Goal: Task Accomplishment & Management: Complete application form

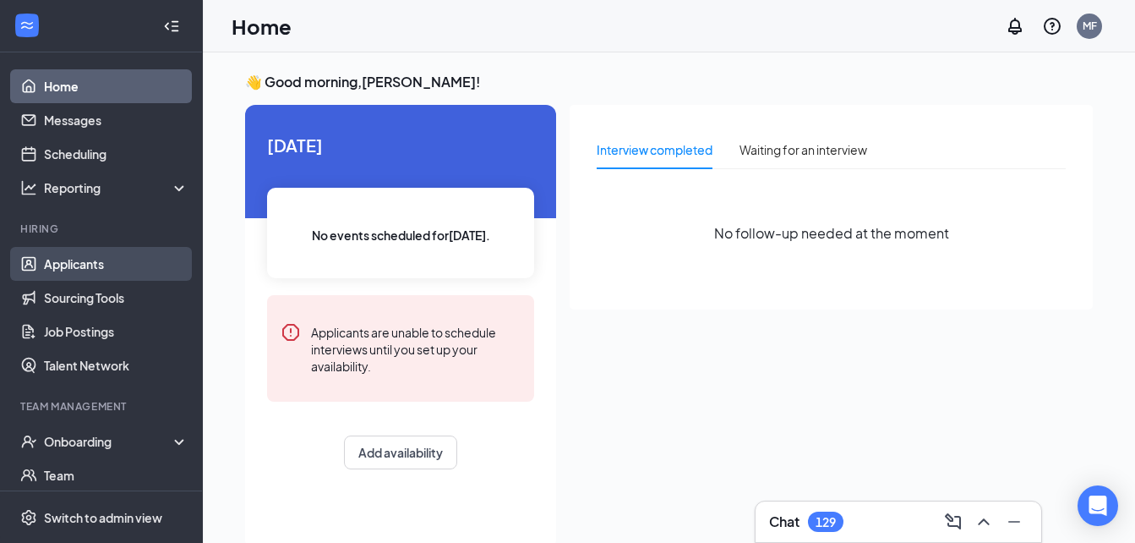
click at [98, 260] on link "Applicants" at bounding box center [116, 264] width 145 height 34
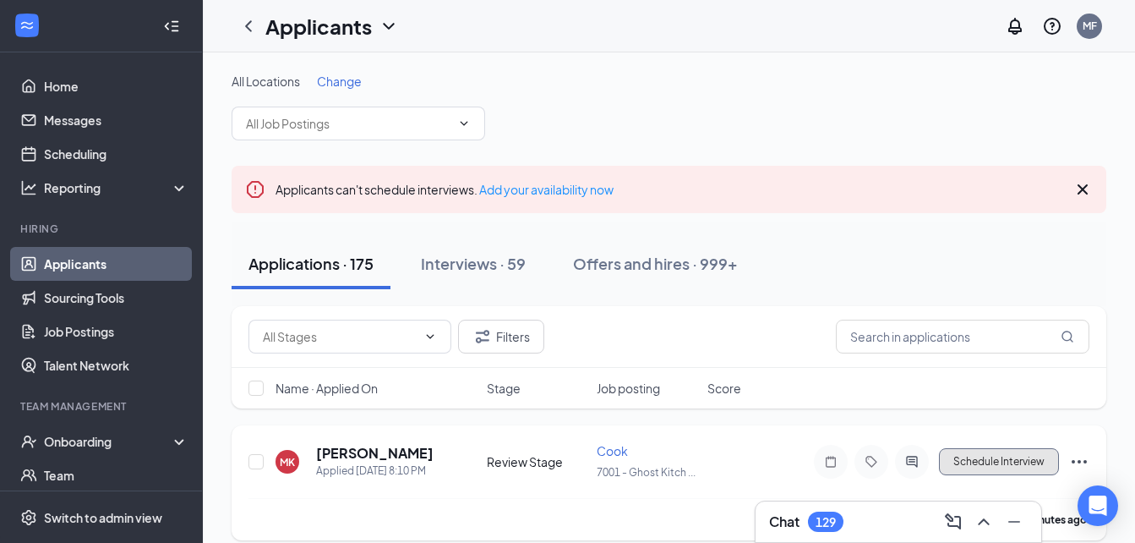
click at [981, 467] on button "Schedule Interview" at bounding box center [999, 461] width 120 height 27
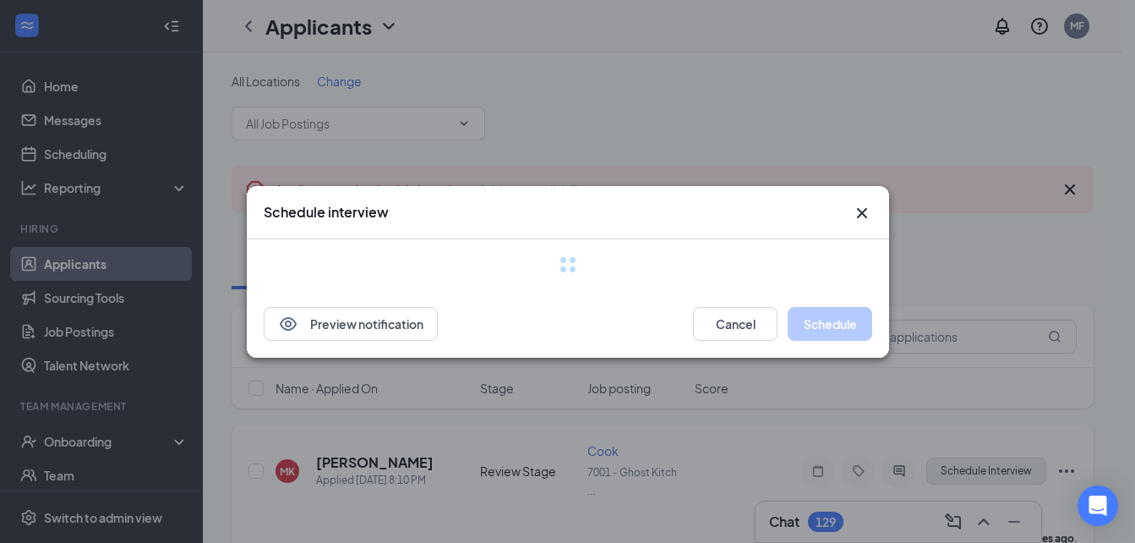
click at [981, 467] on div "Schedule interview Preview notification Cancel Schedule" at bounding box center [567, 271] width 1135 height 543
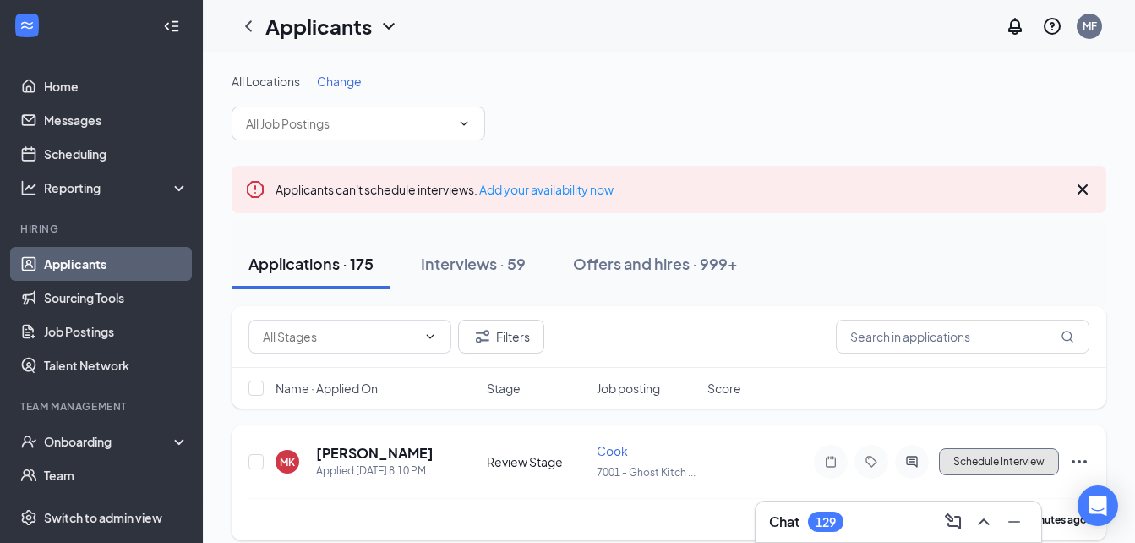
click at [965, 462] on button "Schedule Interview" at bounding box center [999, 461] width 120 height 27
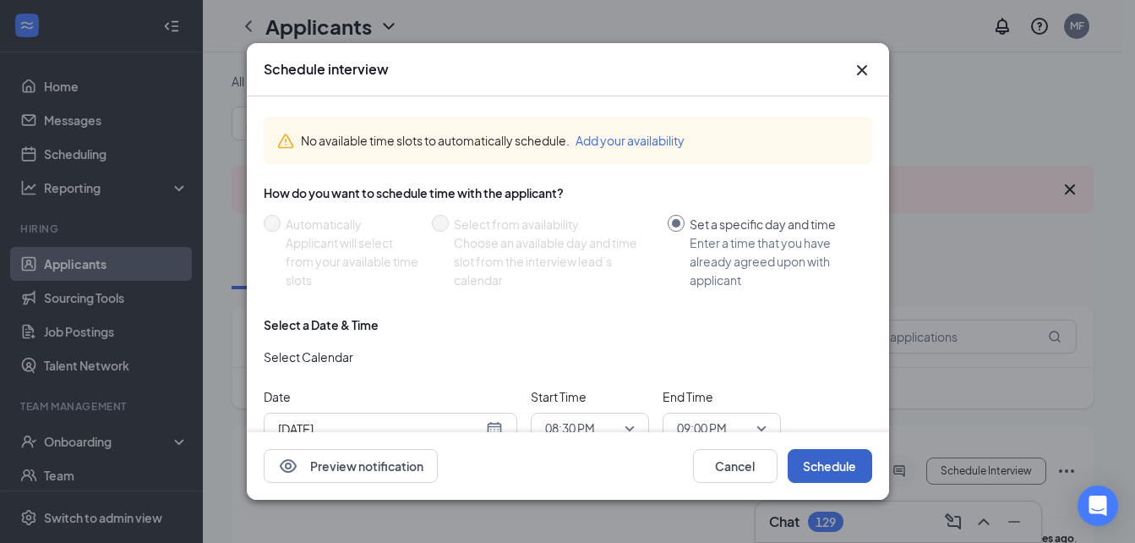
click at [837, 469] on button "Schedule" at bounding box center [830, 466] width 85 height 34
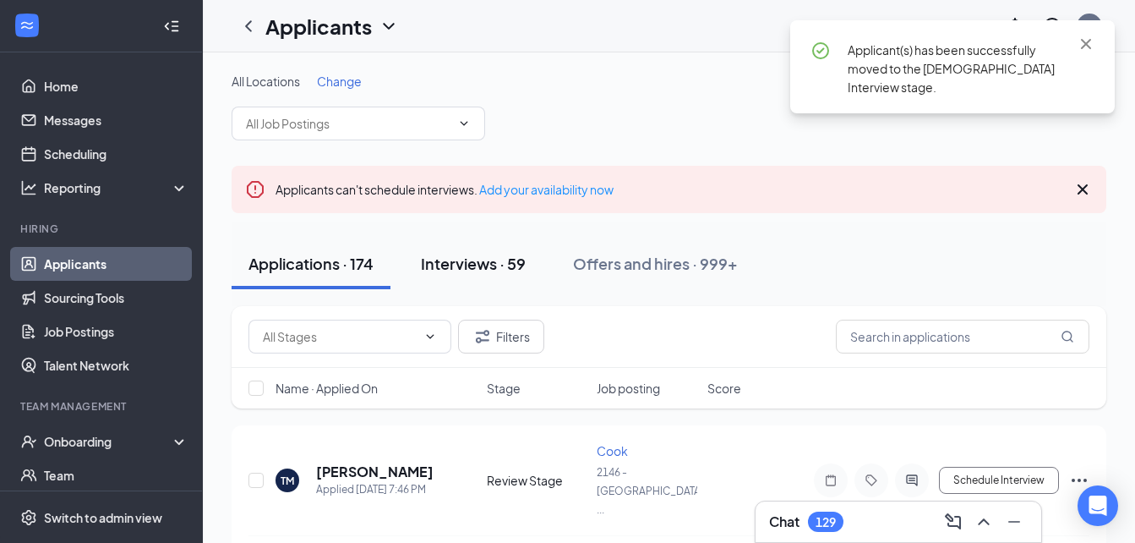
click at [512, 261] on div "Interviews · 59" at bounding box center [473, 263] width 105 height 21
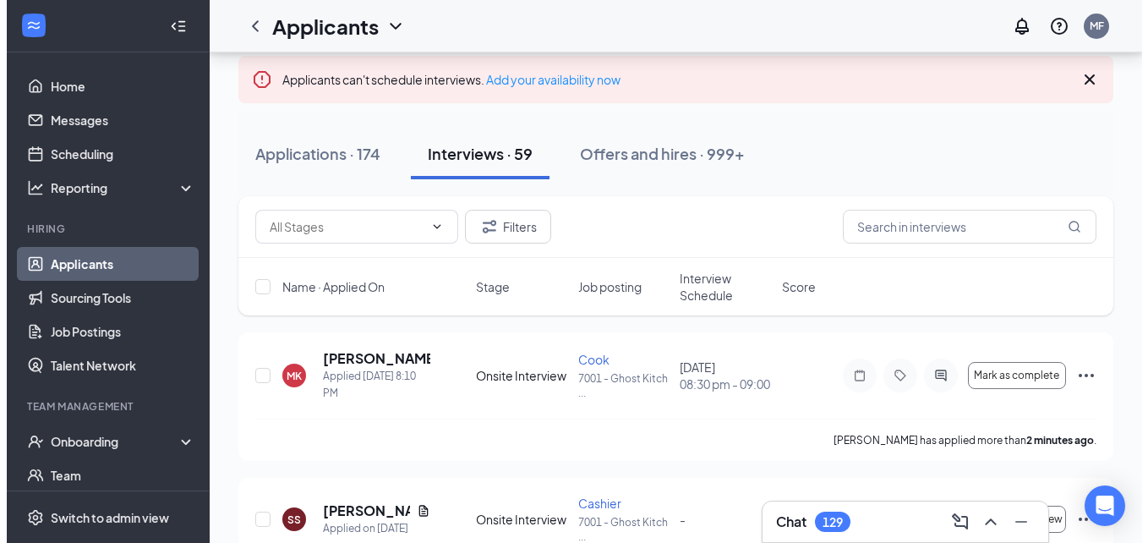
scroll to position [79, 0]
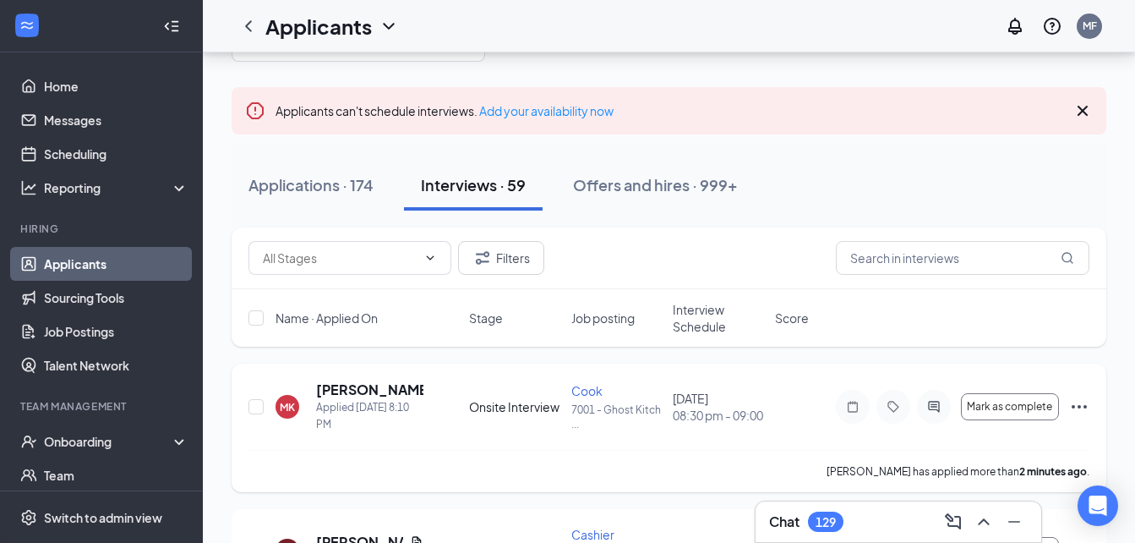
click at [942, 411] on icon "ActiveChat" at bounding box center [934, 407] width 20 height 14
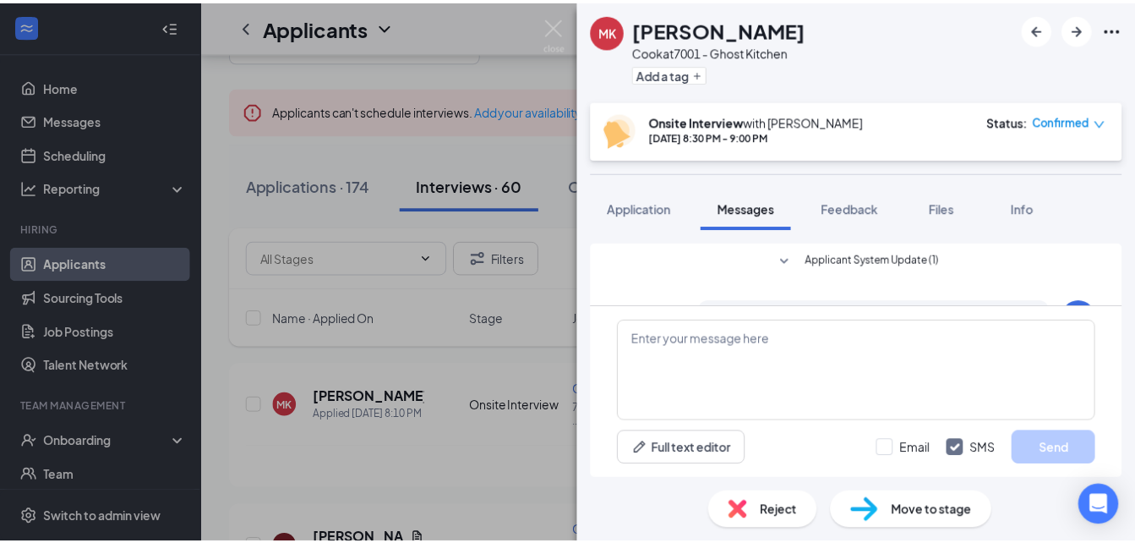
scroll to position [274, 0]
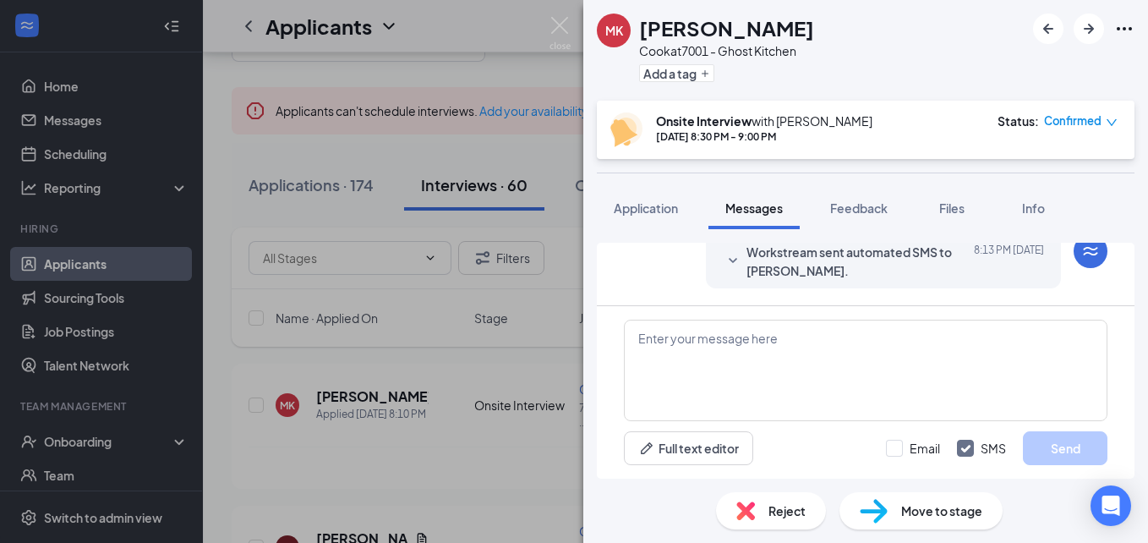
click at [923, 510] on span "Move to stage" at bounding box center [941, 510] width 81 height 19
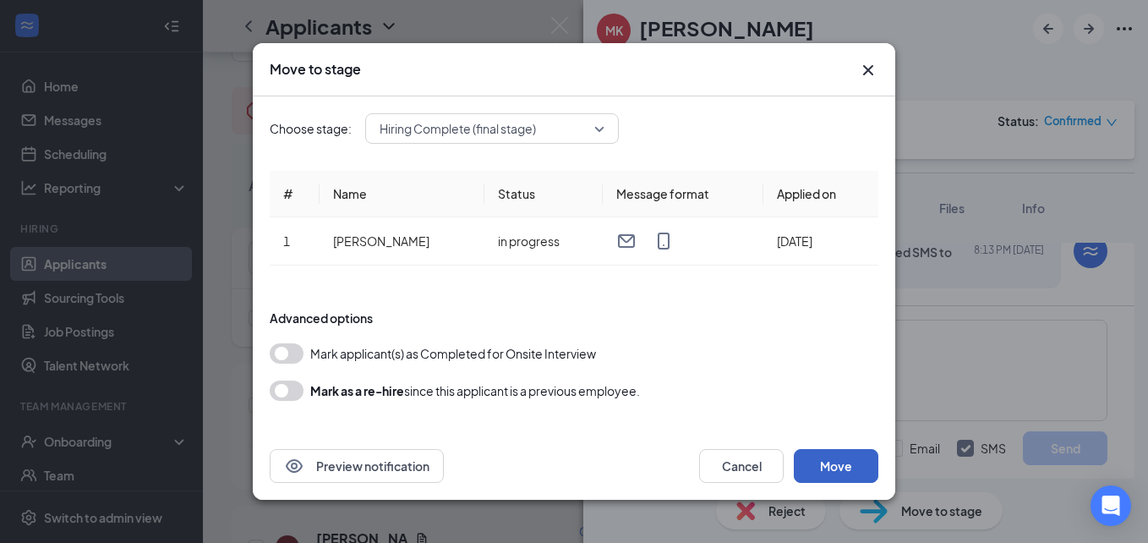
click at [816, 469] on button "Move" at bounding box center [836, 466] width 85 height 34
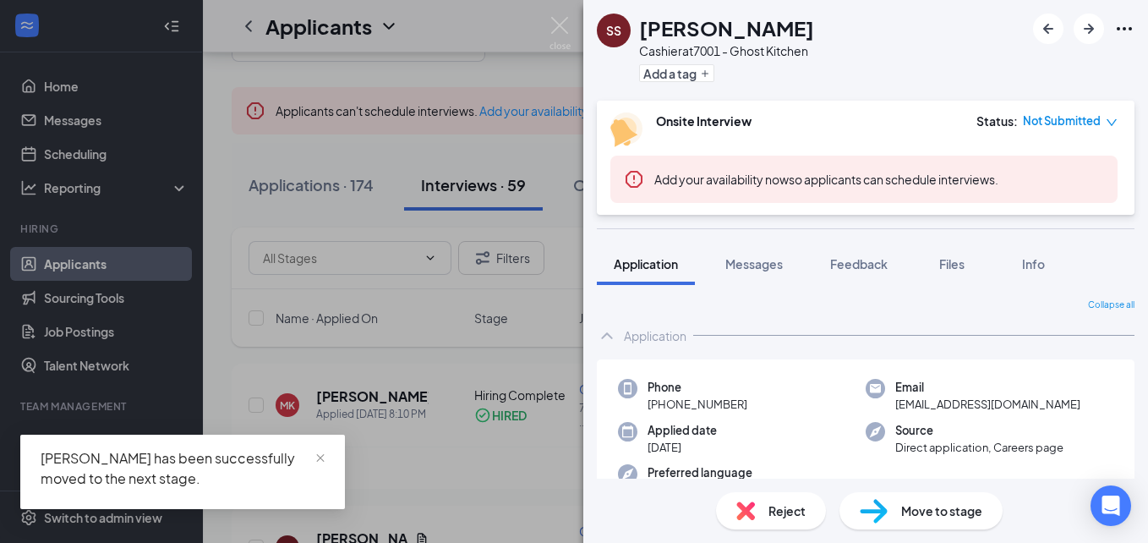
click at [572, 25] on div "SS Sincere [PERSON_NAME] Cashier at 7001 - Ghost Kitchen Add a tag Onsite Inter…" at bounding box center [574, 271] width 1148 height 543
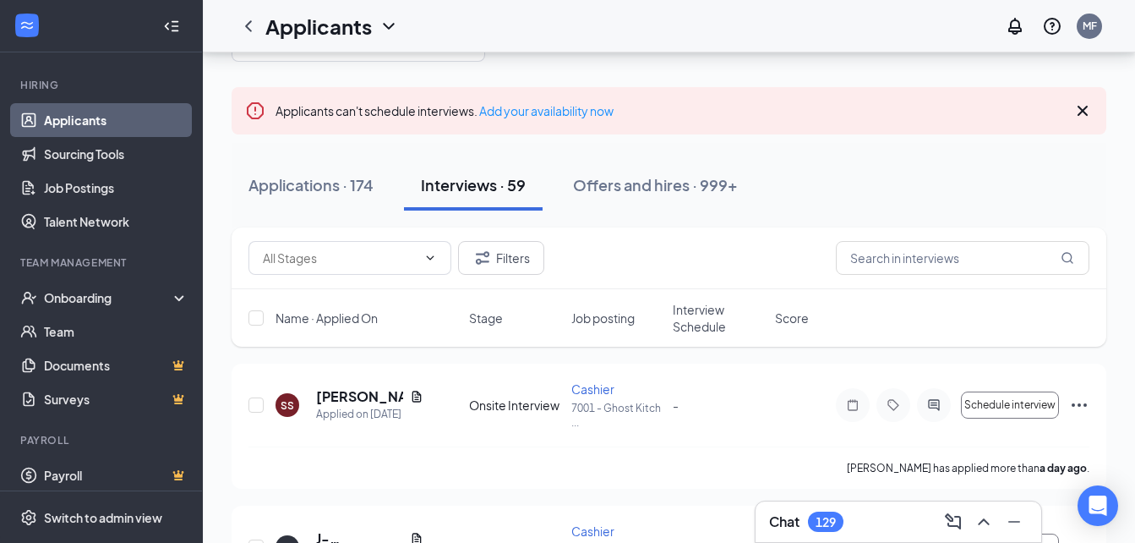
scroll to position [152, 0]
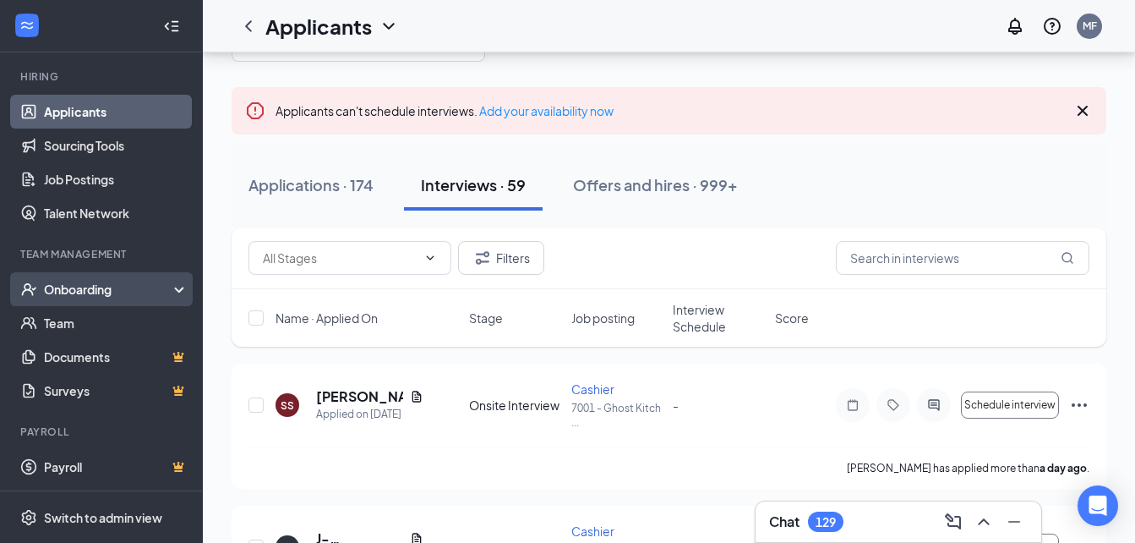
click at [154, 287] on div "Onboarding" at bounding box center [109, 289] width 130 height 17
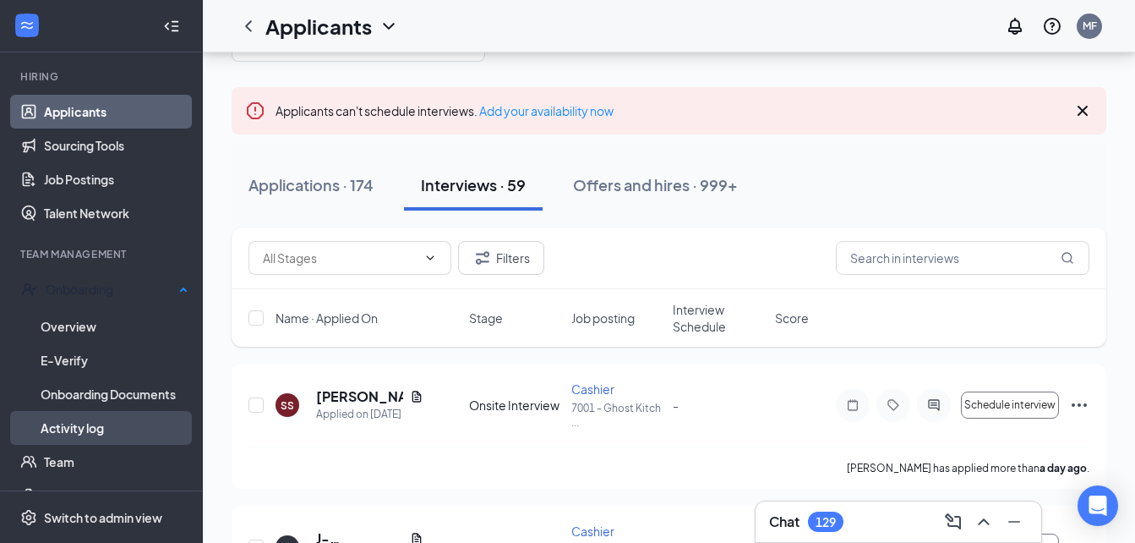
click at [118, 418] on link "Activity log" at bounding box center [115, 428] width 148 height 34
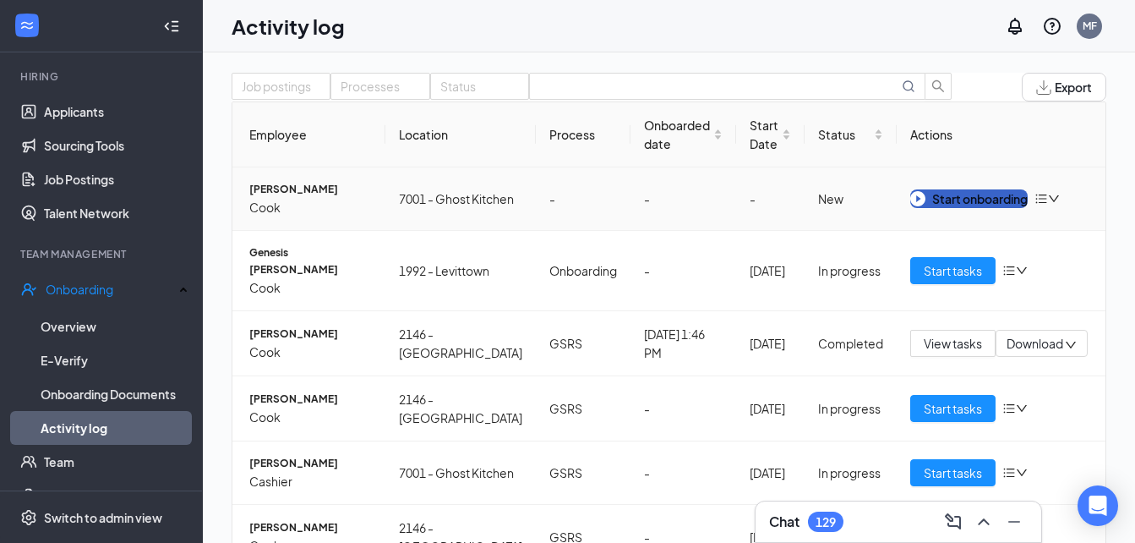
click at [944, 208] on div "Start onboarding" at bounding box center [968, 198] width 117 height 19
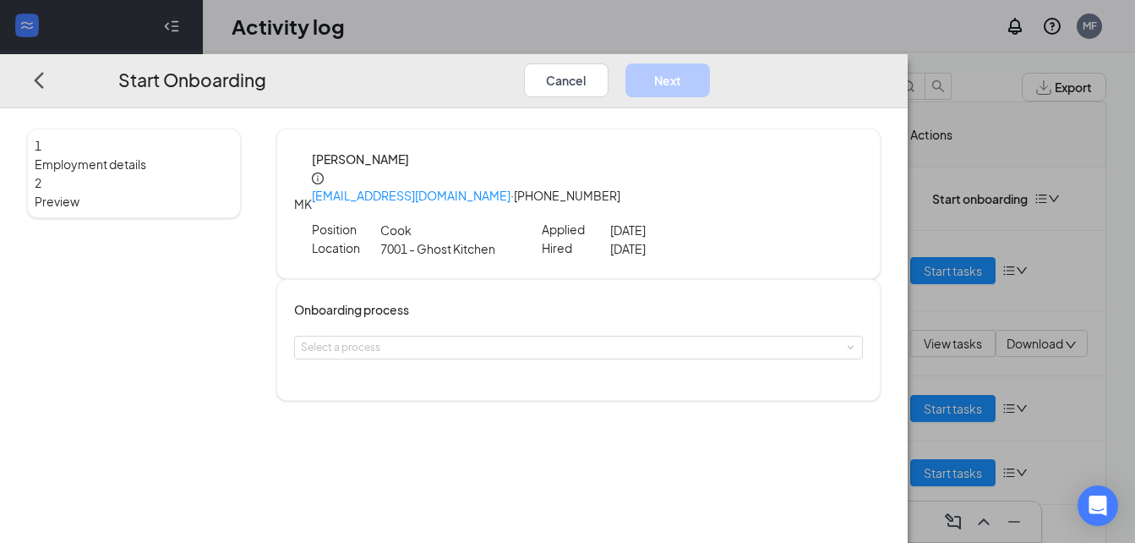
click at [607, 363] on div "Onboarding process Select a process" at bounding box center [578, 340] width 605 height 122
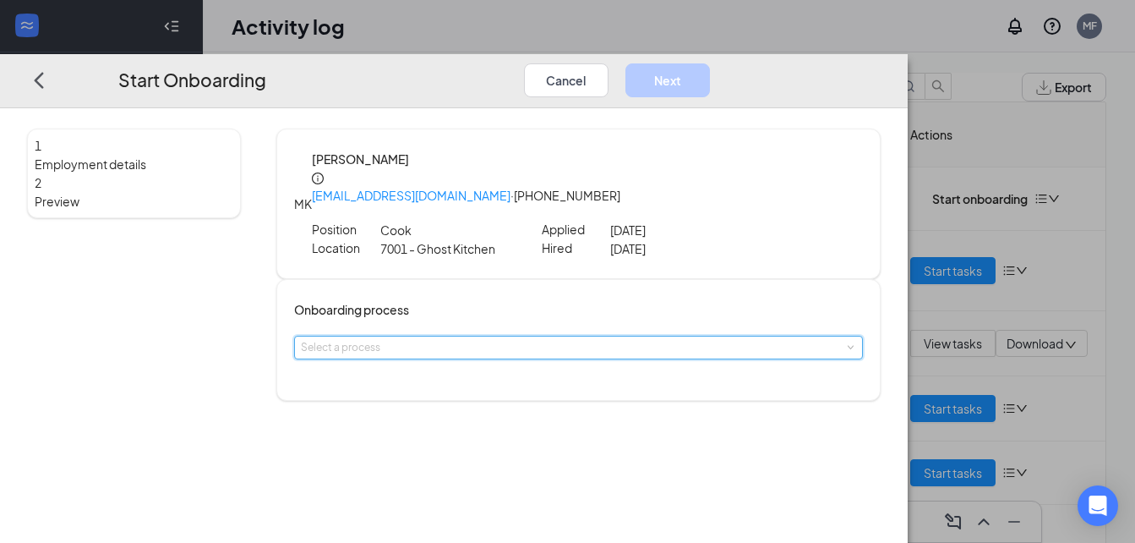
click at [633, 354] on div "Select a process" at bounding box center [579, 347] width 556 height 22
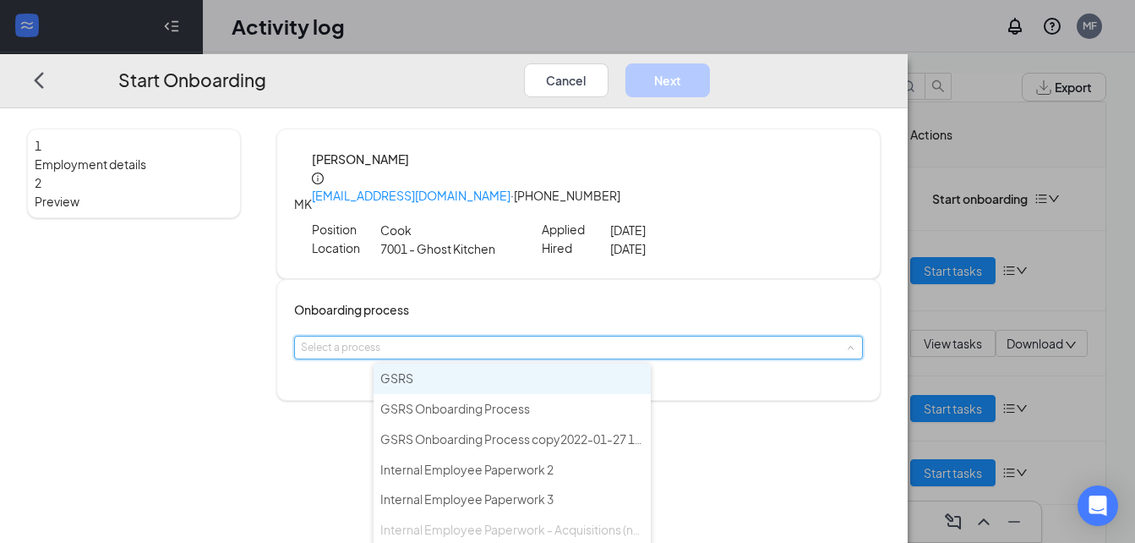
click at [556, 384] on li "GSRS" at bounding box center [512, 378] width 277 height 30
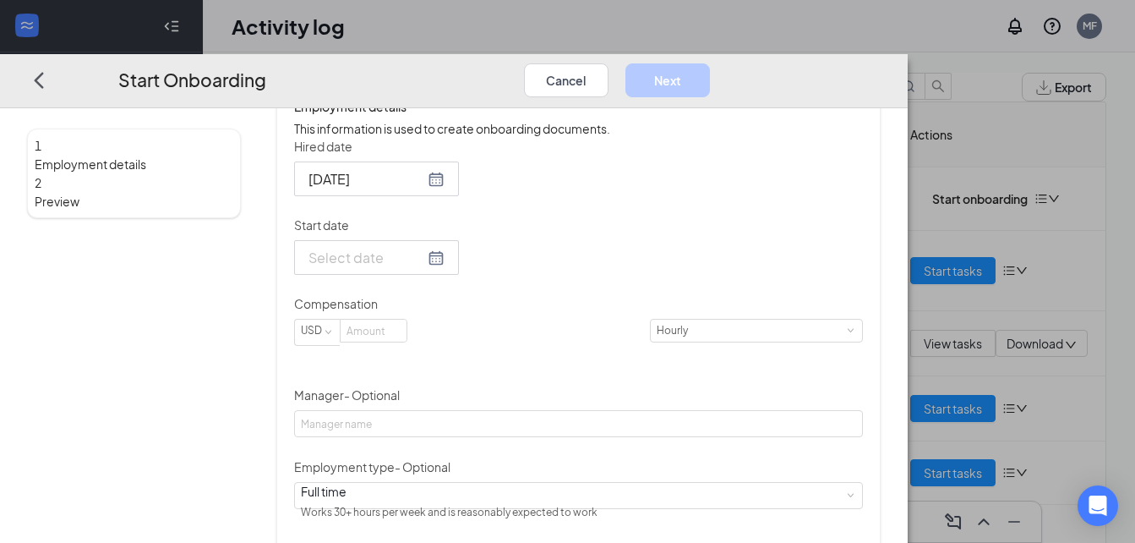
scroll to position [339, 0]
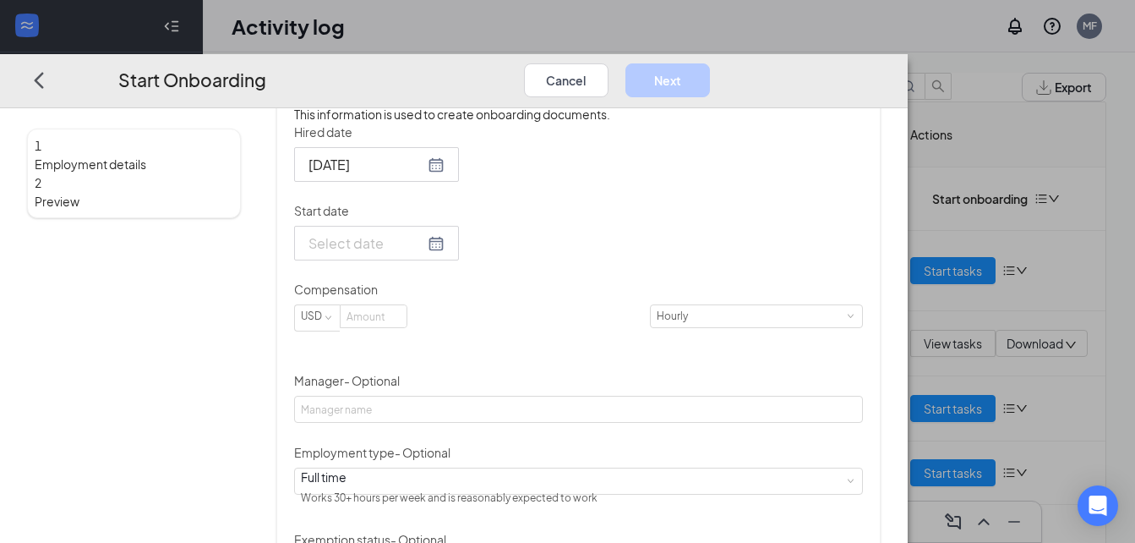
click at [445, 254] on div at bounding box center [377, 242] width 136 height 21
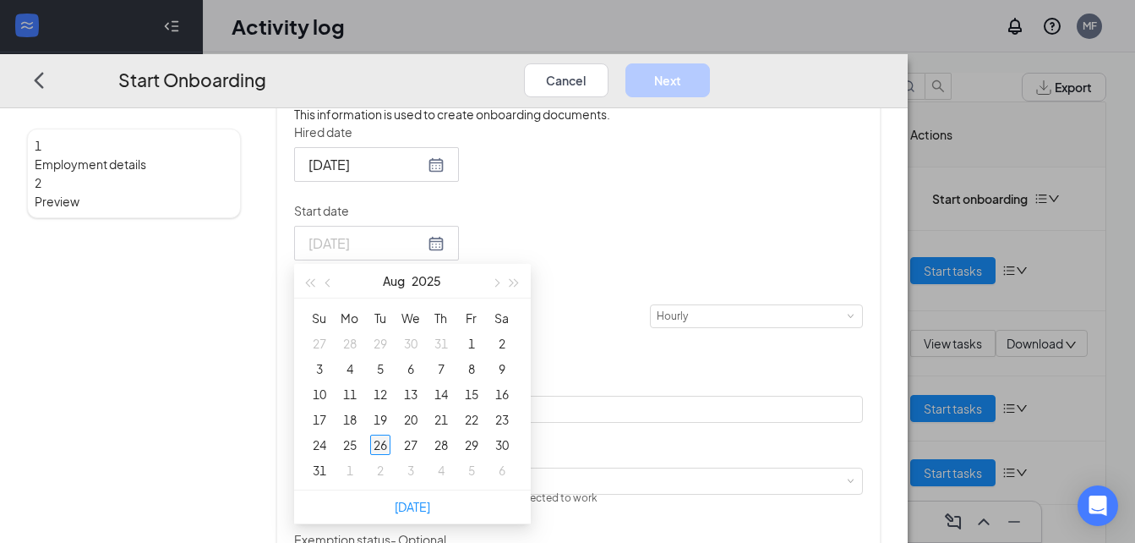
type input "[DATE]"
click at [391, 455] on div "26" at bounding box center [380, 444] width 20 height 20
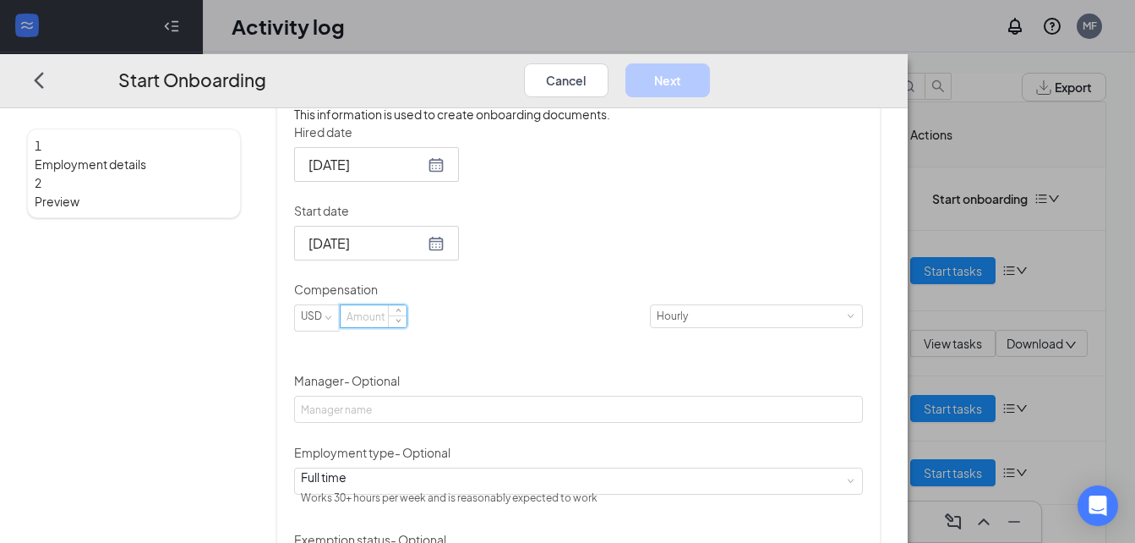
click at [407, 327] on input at bounding box center [374, 316] width 66 height 22
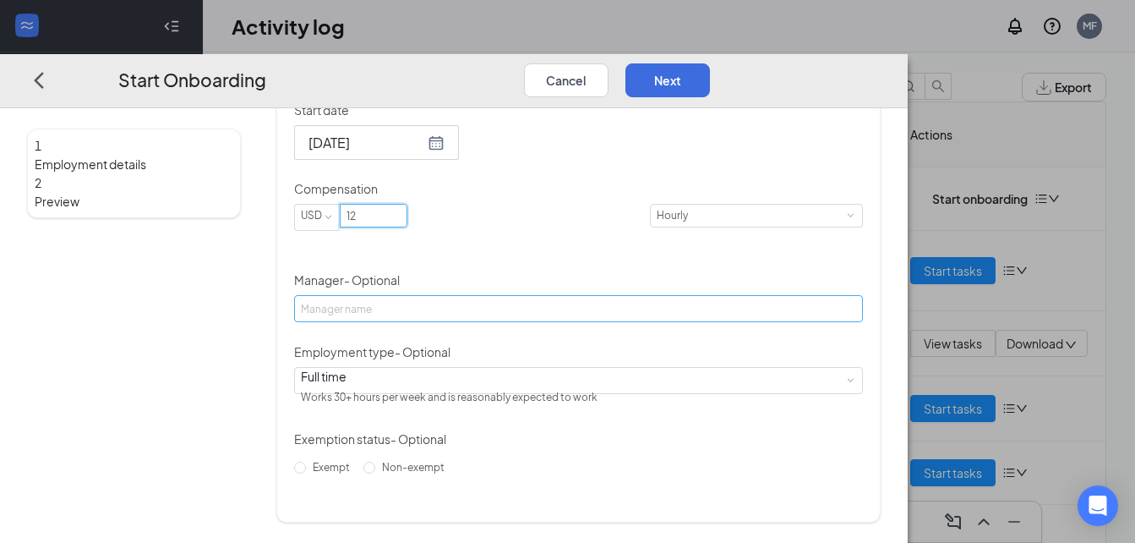
type input "12"
click at [515, 295] on input "Manager - Optional" at bounding box center [579, 308] width 570 height 27
click at [463, 303] on input "Manager - Optional" at bounding box center [579, 308] width 570 height 27
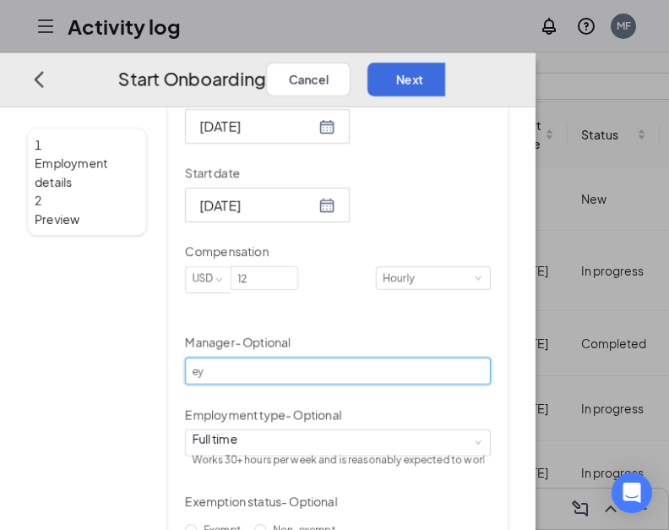
click at [303, 358] on input "ey" at bounding box center [337, 371] width 305 height 27
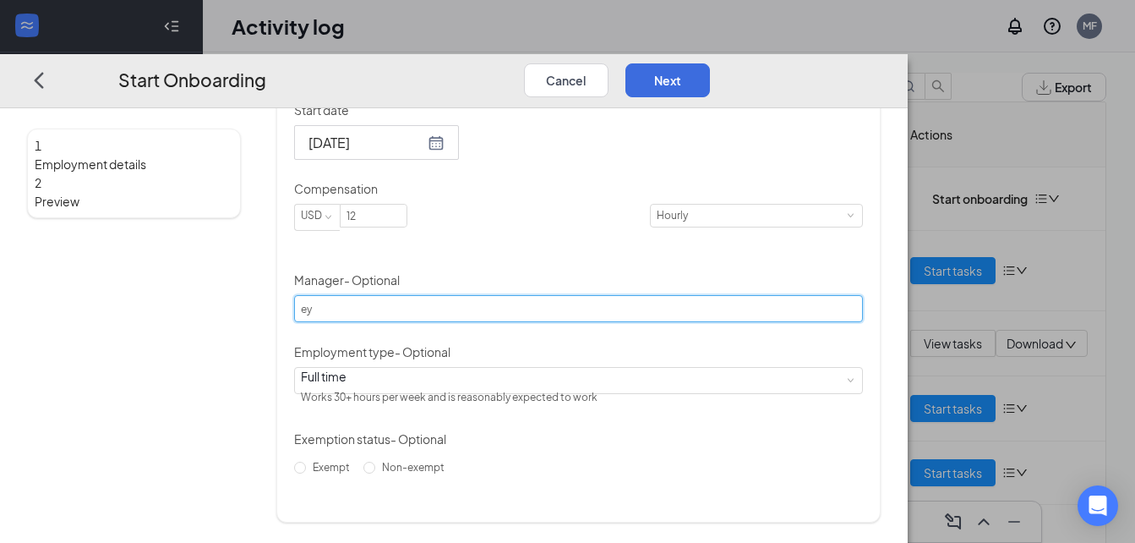
click at [457, 308] on input "ey" at bounding box center [579, 308] width 570 height 27
drag, startPoint x: 333, startPoint y: 352, endPoint x: 407, endPoint y: 309, distance: 86.0
click at [407, 309] on div "1 Employment details 2 Preview MK [PERSON_NAME] [EMAIL_ADDRESS][DOMAIN_NAME] · …" at bounding box center [454, 105] width 854 height 833
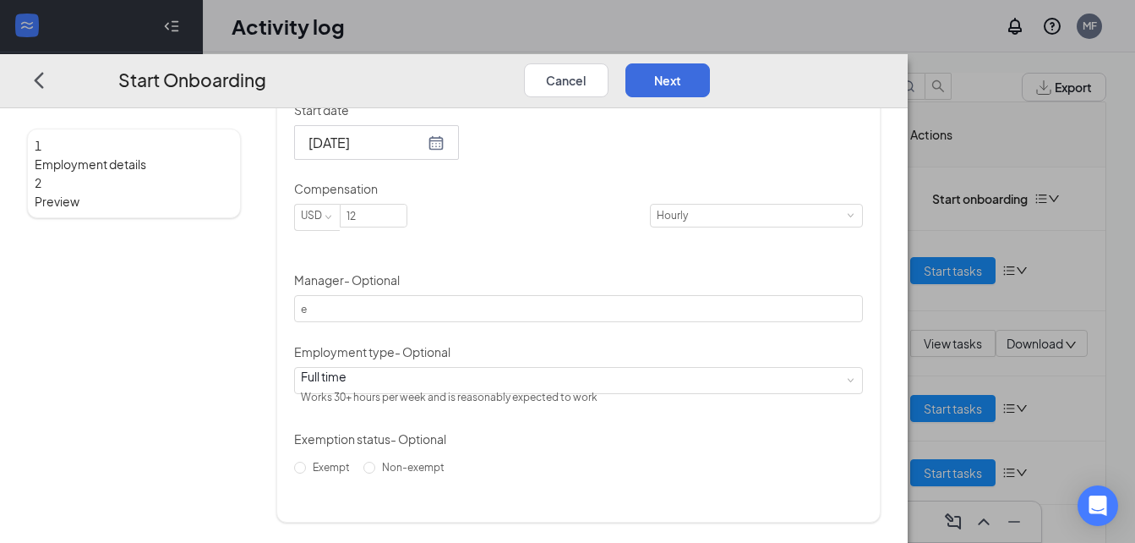
click at [389, 331] on form "Hired date [DATE] Start date [DATE] [DATE] Su Mo Tu We Th Fr Sa 27 28 29 30 31 …" at bounding box center [579, 252] width 570 height 458
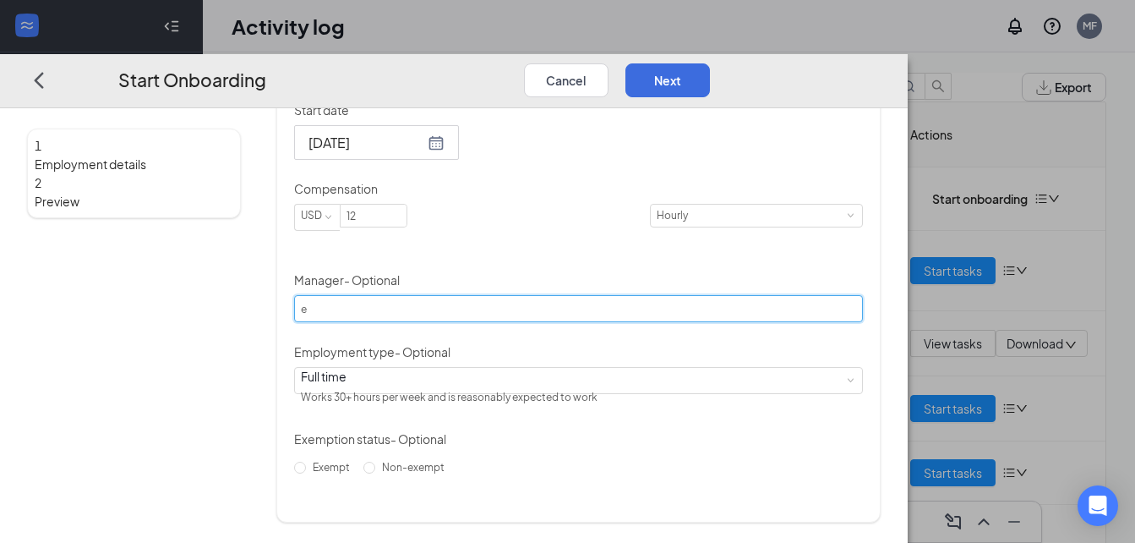
click at [398, 316] on input "e" at bounding box center [579, 308] width 570 height 27
type input "[PERSON_NAME]"
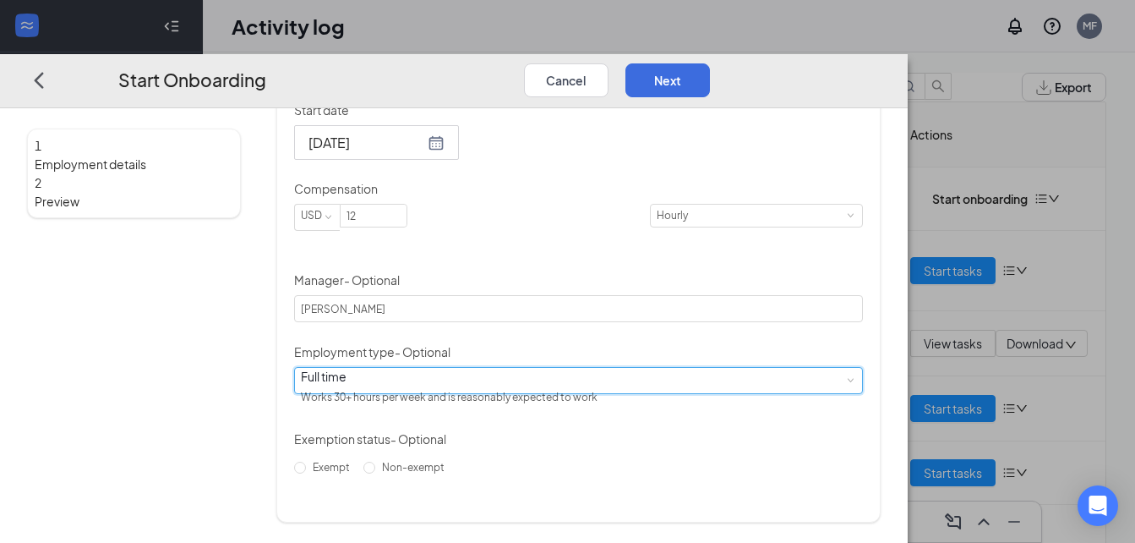
click at [454, 392] on div "Full time Works 30+ hours per week and is reasonably expected to work" at bounding box center [579, 380] width 556 height 25
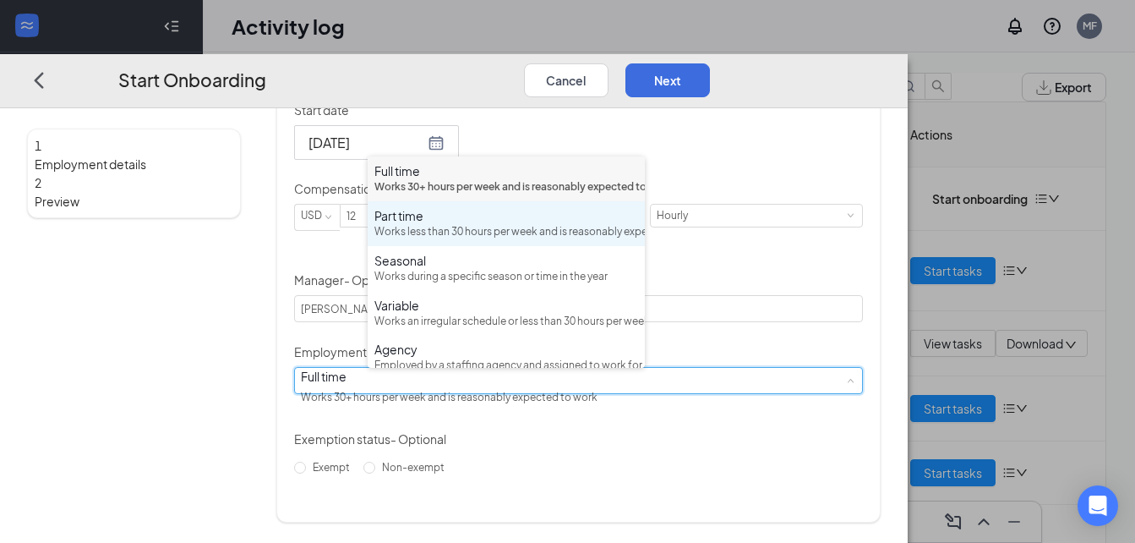
click at [453, 224] on div "Part time" at bounding box center [506, 215] width 264 height 17
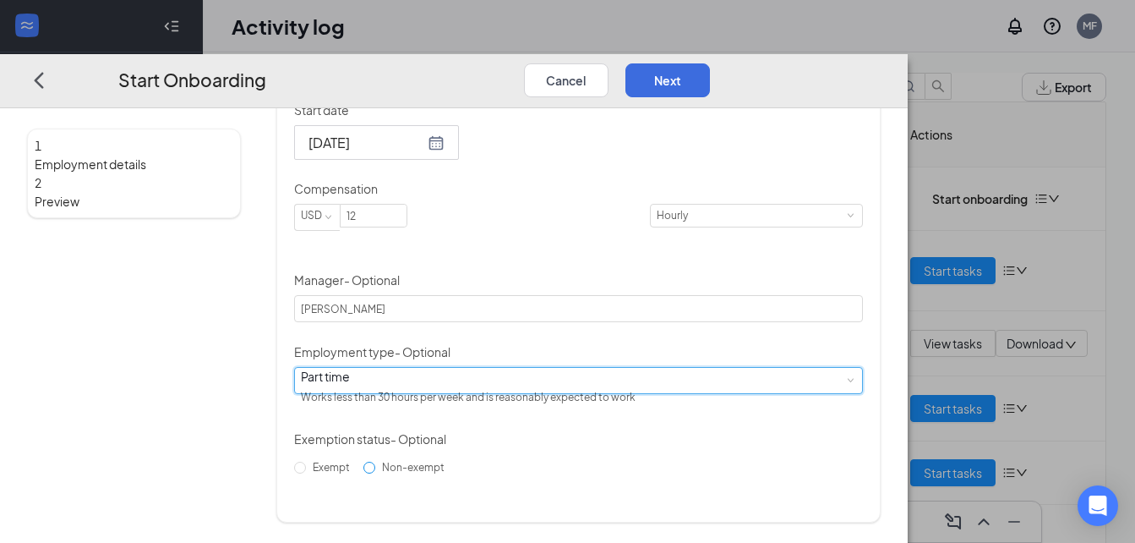
click at [415, 473] on span "Non-exempt" at bounding box center [413, 467] width 76 height 13
click at [375, 473] on input "Non-exempt" at bounding box center [369, 468] width 12 height 12
radio input "true"
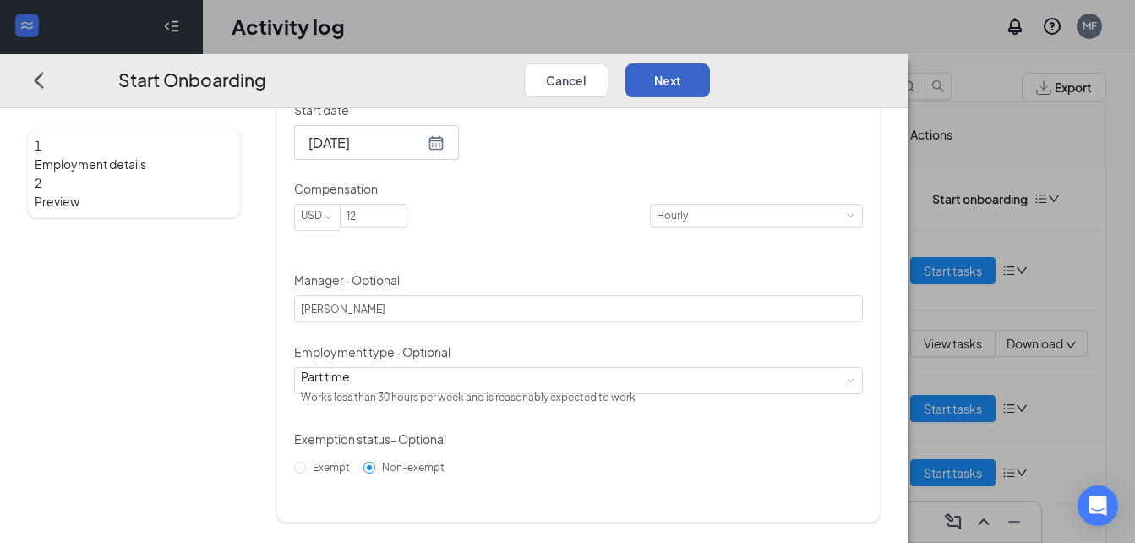
click at [710, 63] on button "Next" at bounding box center [668, 80] width 85 height 34
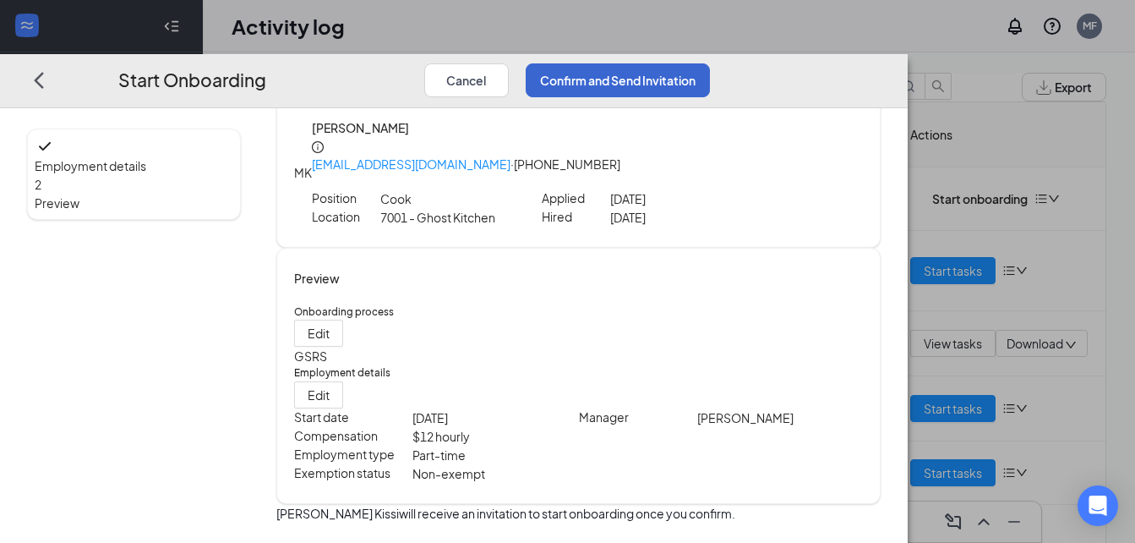
scroll to position [53, 0]
click at [710, 63] on button "Confirm and Send Invitation" at bounding box center [618, 80] width 184 height 34
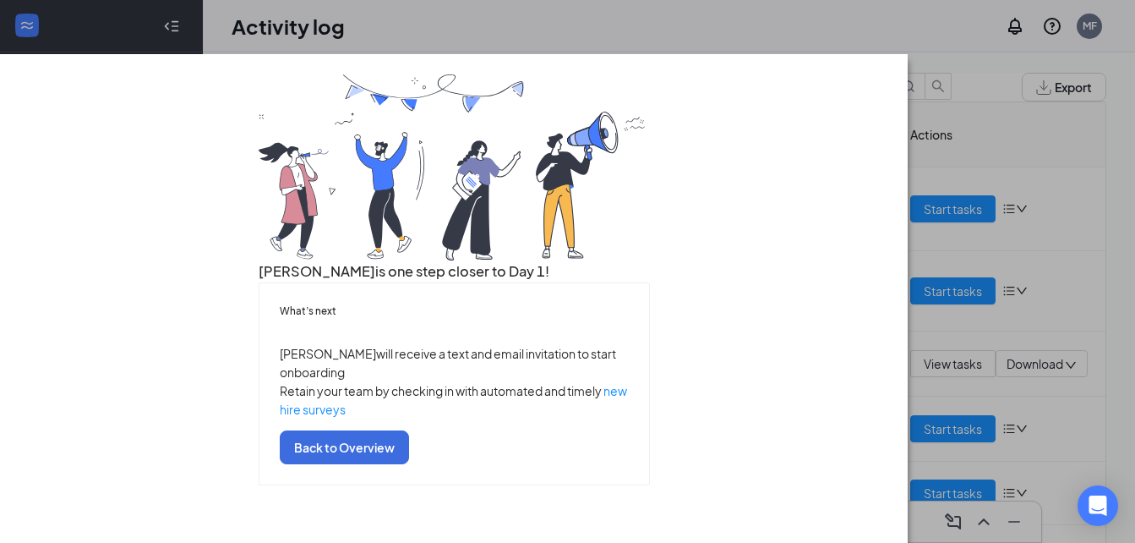
scroll to position [128, 0]
click at [409, 464] on button "Back to Overview" at bounding box center [344, 447] width 129 height 34
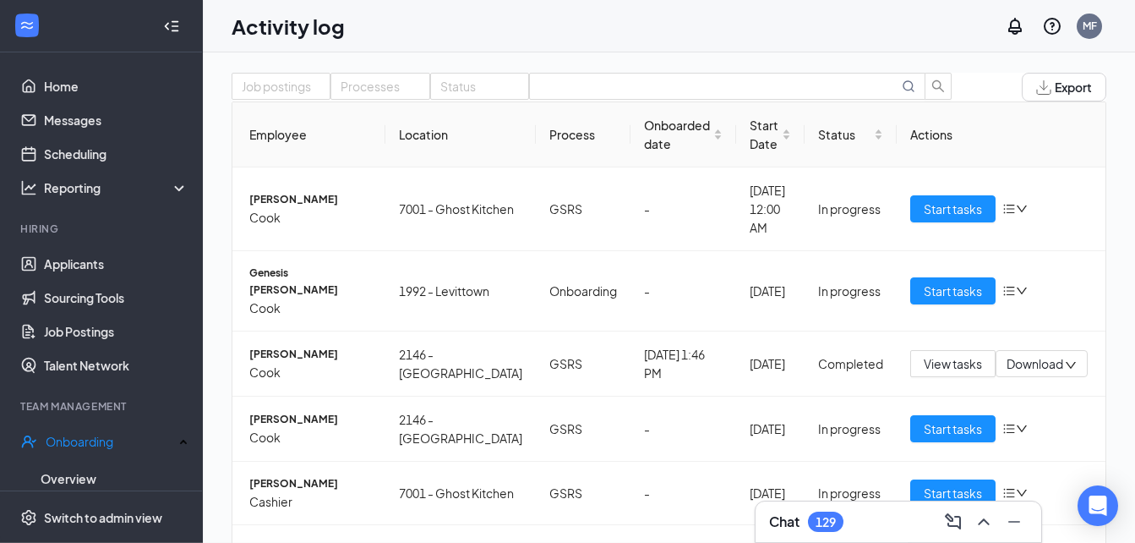
scroll to position [0, 0]
